Goal: Task Accomplishment & Management: Manage account settings

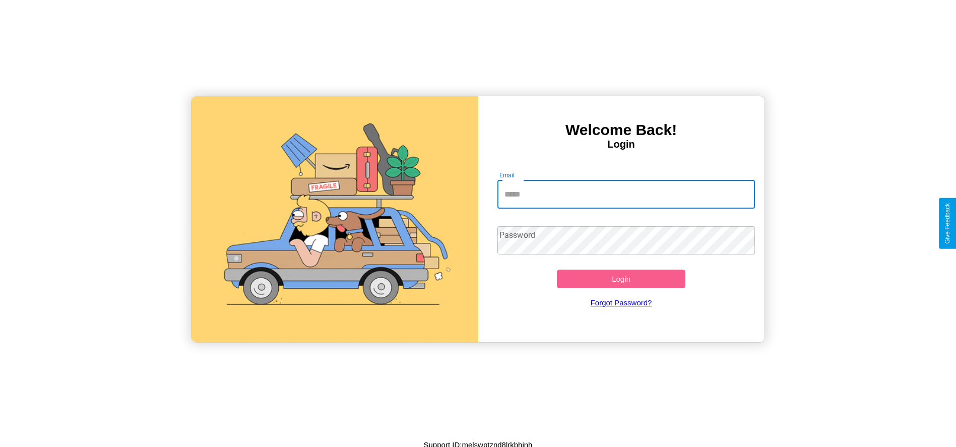
click at [626, 194] on input "Email" at bounding box center [625, 194] width 257 height 28
type input "**********"
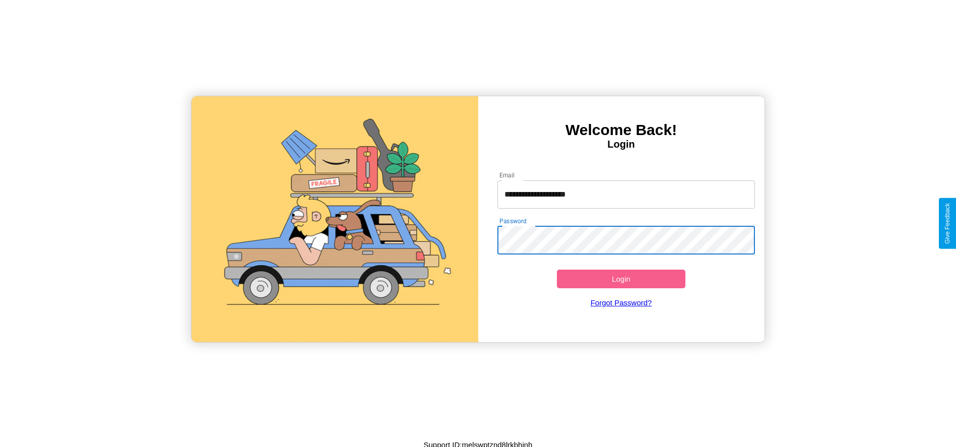
click at [621, 279] on button "Login" at bounding box center [621, 278] width 129 height 19
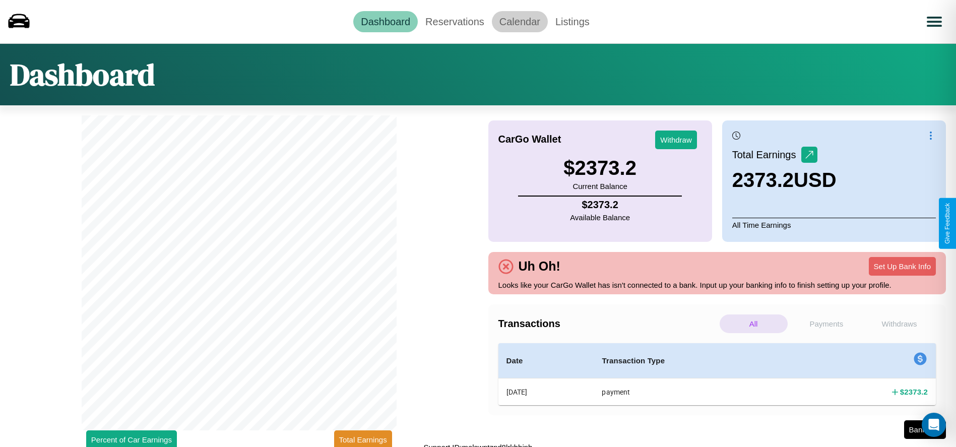
click at [519, 21] on link "Calendar" at bounding box center [520, 21] width 56 height 21
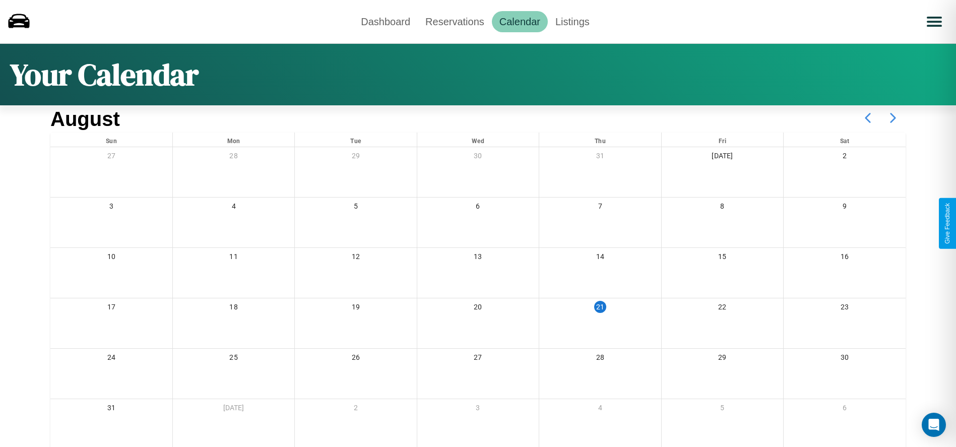
click at [893, 118] on icon at bounding box center [892, 117] width 25 height 25
click at [454, 21] on link "Reservations" at bounding box center [455, 21] width 74 height 21
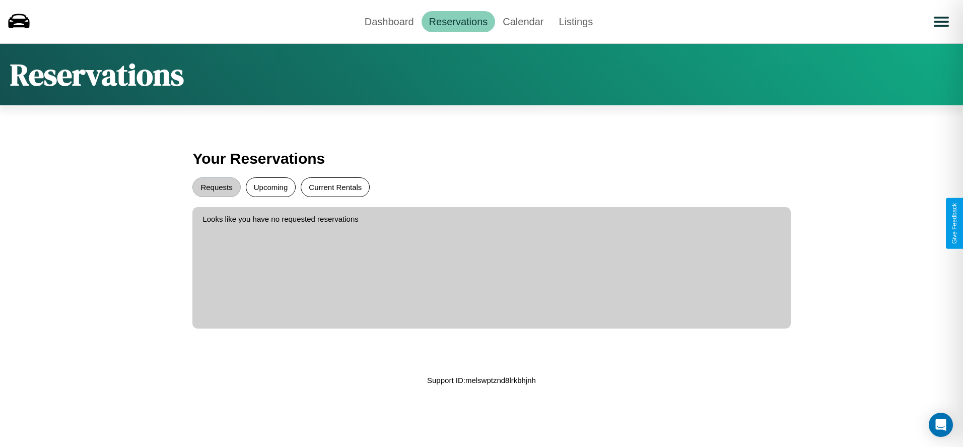
click at [335, 187] on button "Current Rentals" at bounding box center [335, 187] width 69 height 20
click at [217, 187] on button "Requests" at bounding box center [216, 187] width 48 height 20
click at [271, 187] on button "Upcoming" at bounding box center [271, 187] width 50 height 20
